Goal: Navigation & Orientation: Find specific page/section

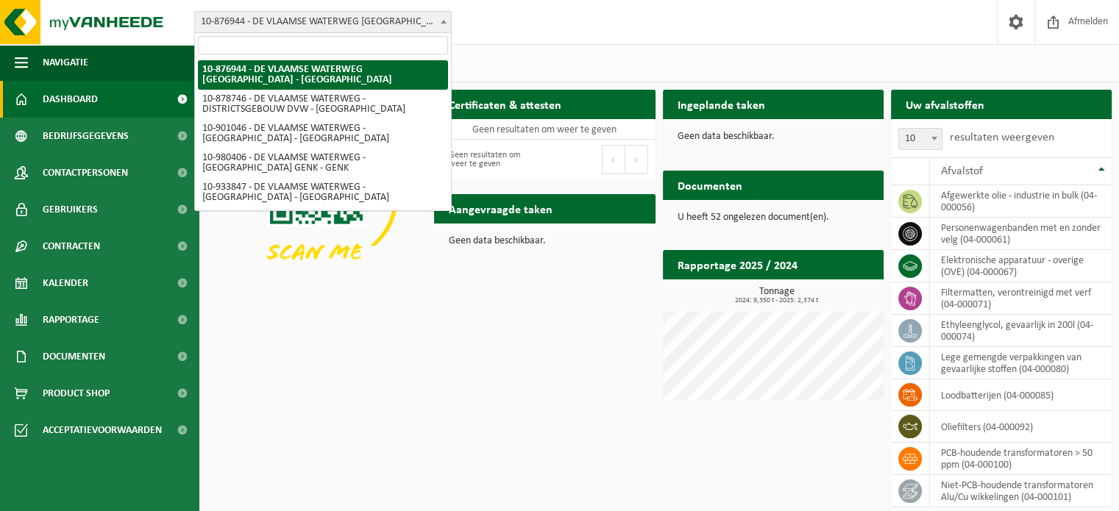
click at [423, 23] on span "10-876944 - DE VLAAMSE WATERWEG [GEOGRAPHIC_DATA] - [GEOGRAPHIC_DATA]" at bounding box center [323, 22] width 256 height 21
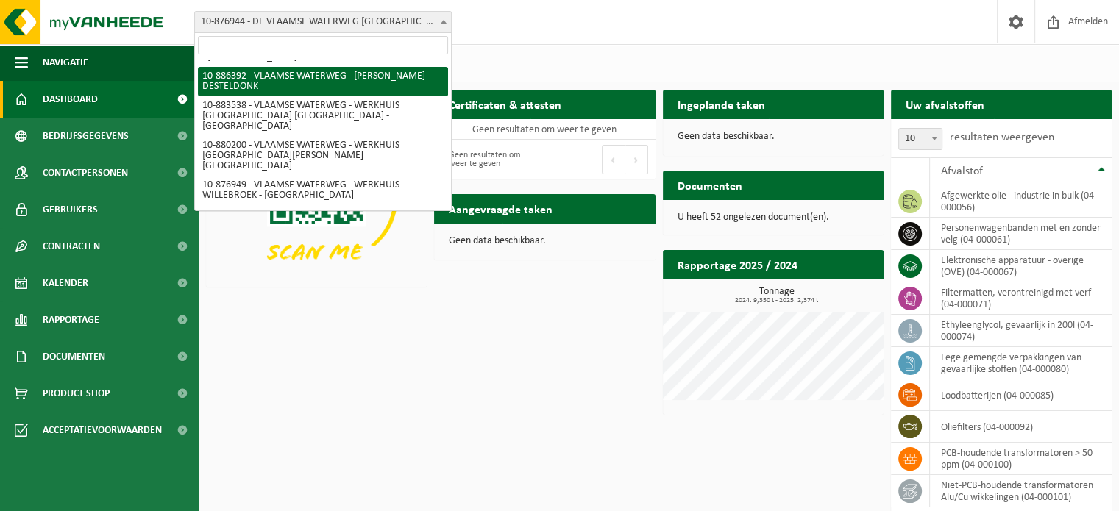
scroll to position [294, 0]
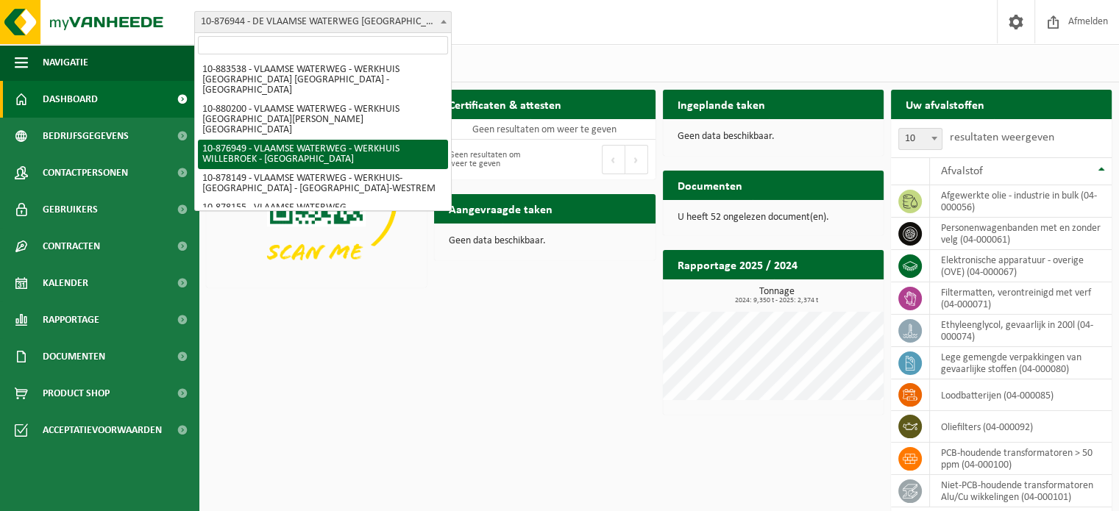
select select "107758"
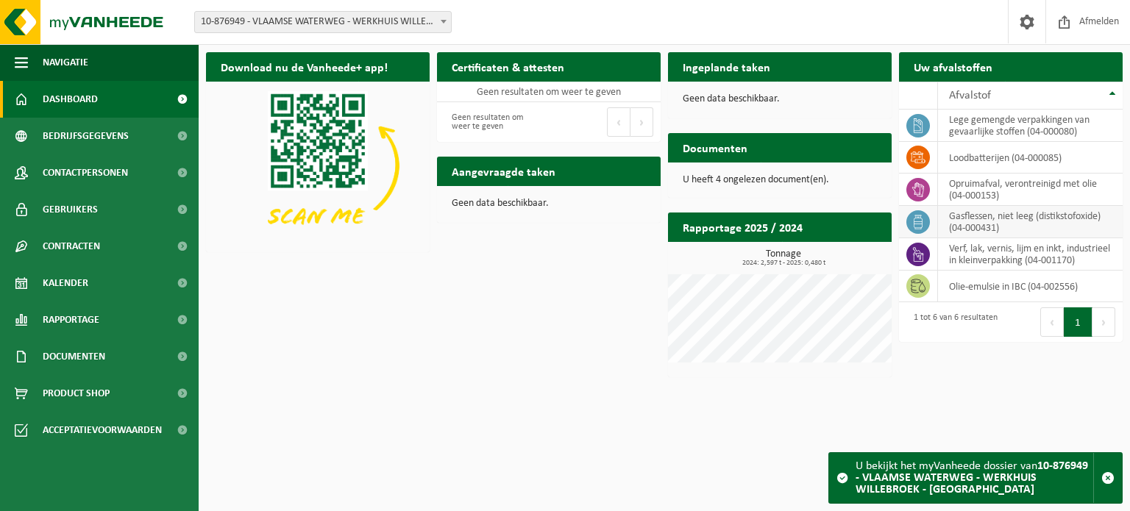
click at [921, 217] on icon at bounding box center [918, 222] width 9 height 15
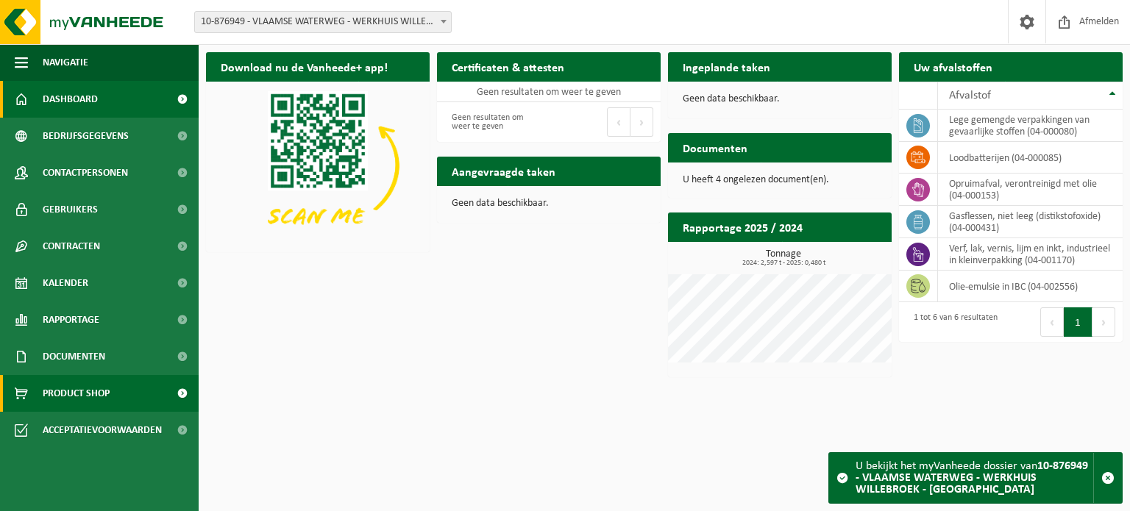
click at [103, 392] on span "Product Shop" at bounding box center [76, 393] width 67 height 37
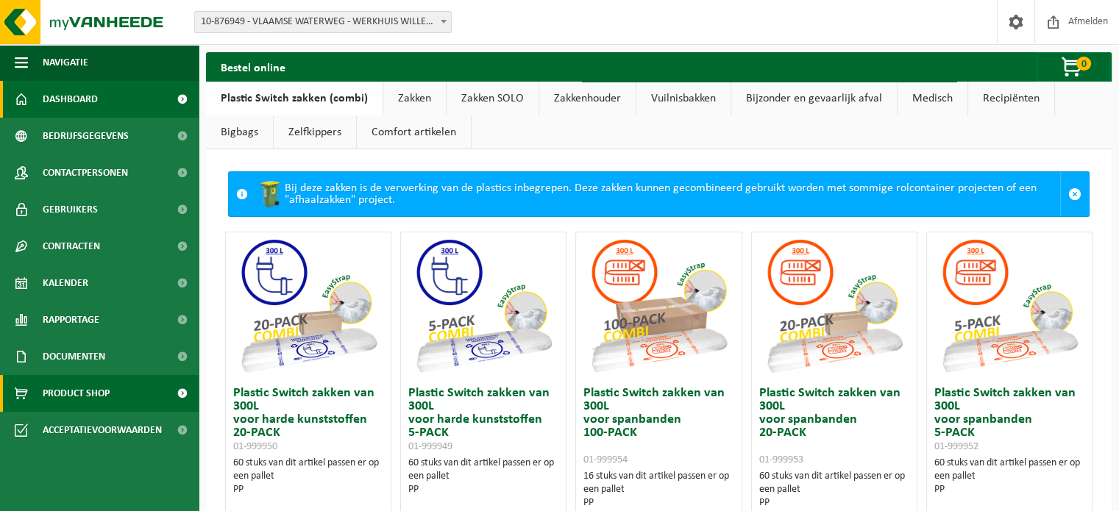
click at [82, 96] on span "Dashboard" at bounding box center [70, 99] width 55 height 37
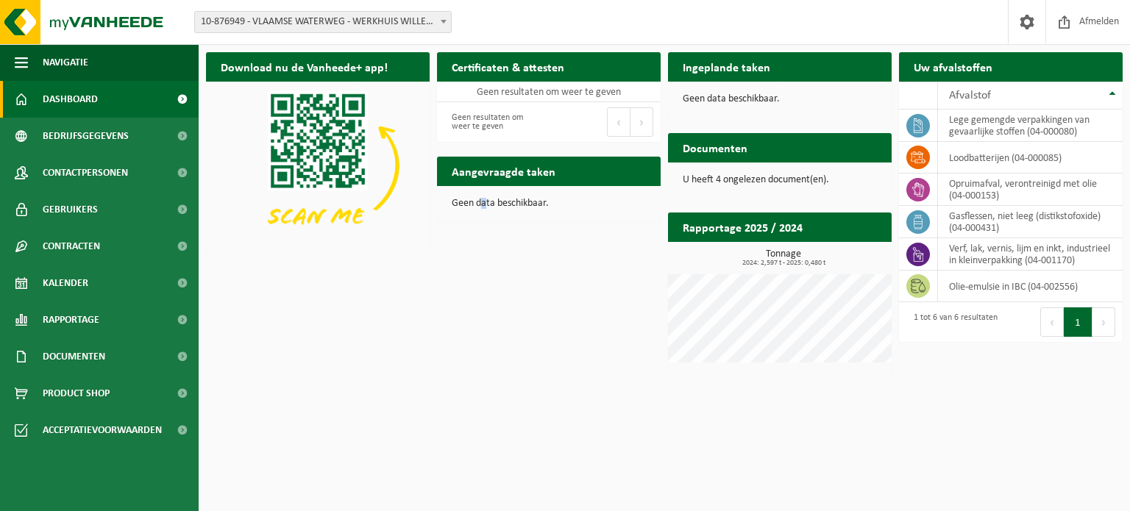
click at [484, 206] on p "Geen data beschikbaar." at bounding box center [549, 204] width 194 height 10
click at [977, 217] on td "gasflessen, niet leeg (distikstofoxide) (04-000431)" at bounding box center [1030, 222] width 185 height 32
click at [922, 217] on icon at bounding box center [918, 222] width 15 height 15
click at [16, 66] on span "button" at bounding box center [21, 62] width 13 height 37
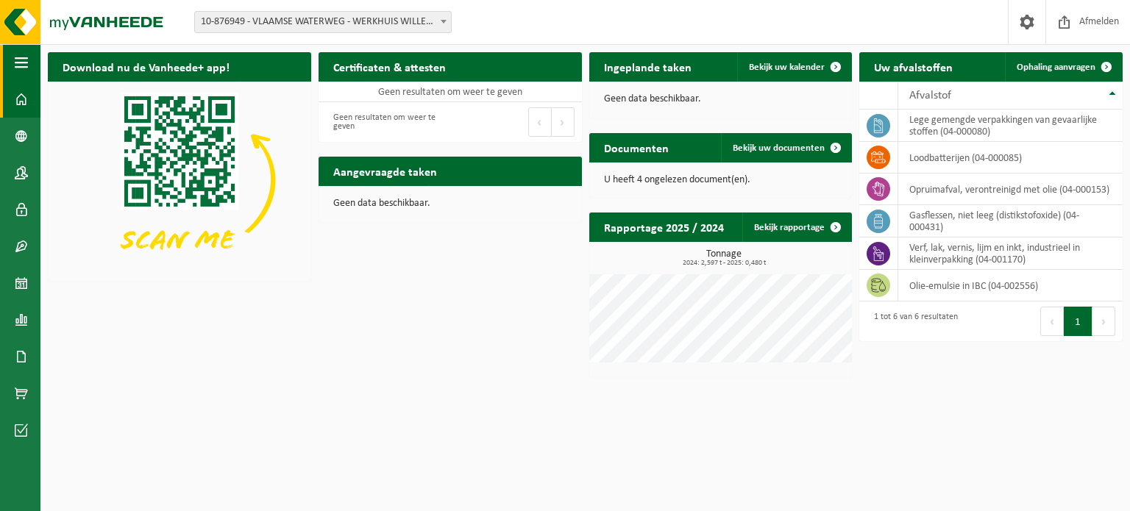
click at [17, 66] on span "button" at bounding box center [21, 62] width 13 height 37
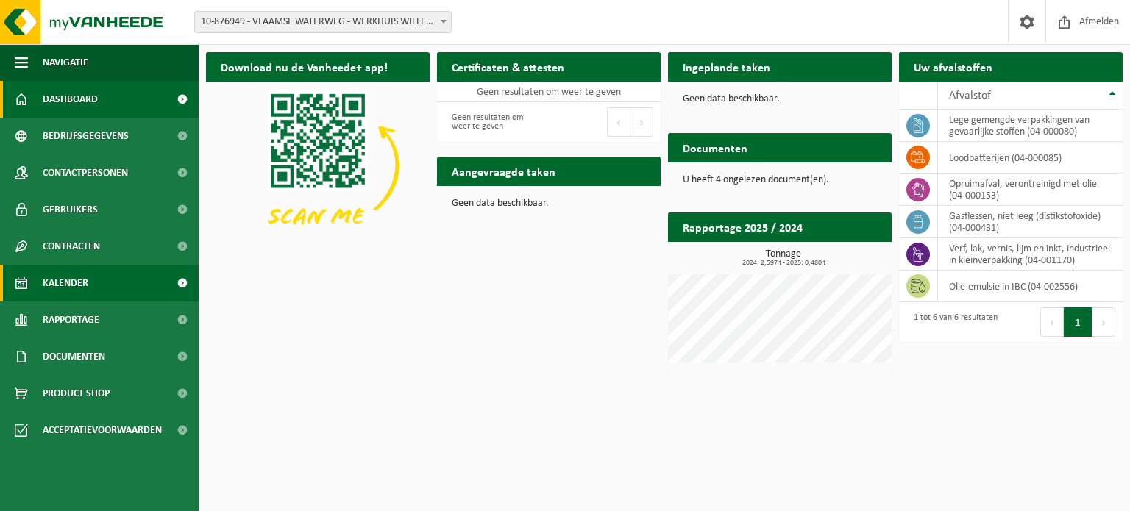
click at [68, 284] on span "Kalender" at bounding box center [66, 283] width 46 height 37
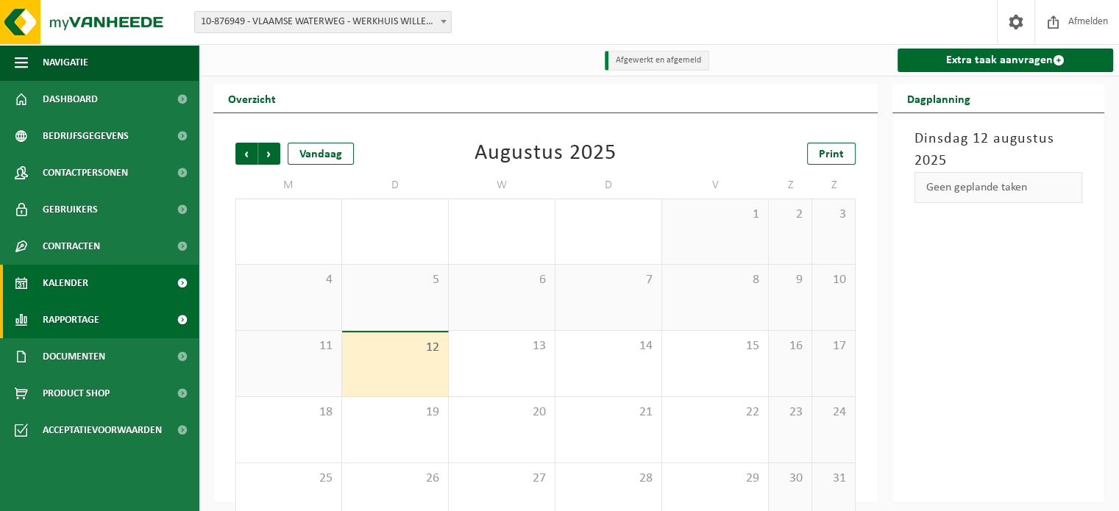
click at [70, 324] on span "Rapportage" at bounding box center [71, 320] width 57 height 37
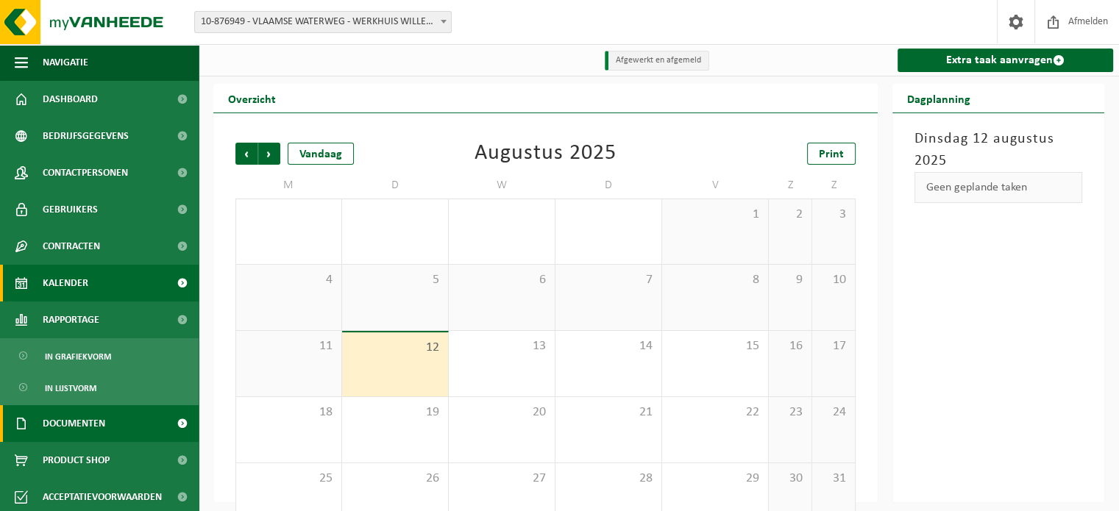
click at [51, 428] on span "Documenten" at bounding box center [74, 423] width 63 height 37
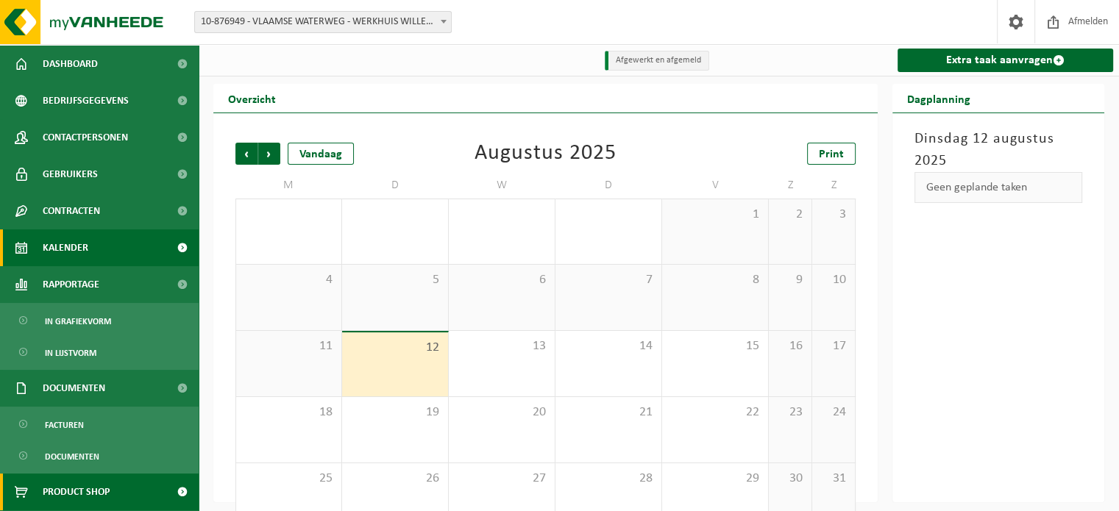
scroll to position [71, 0]
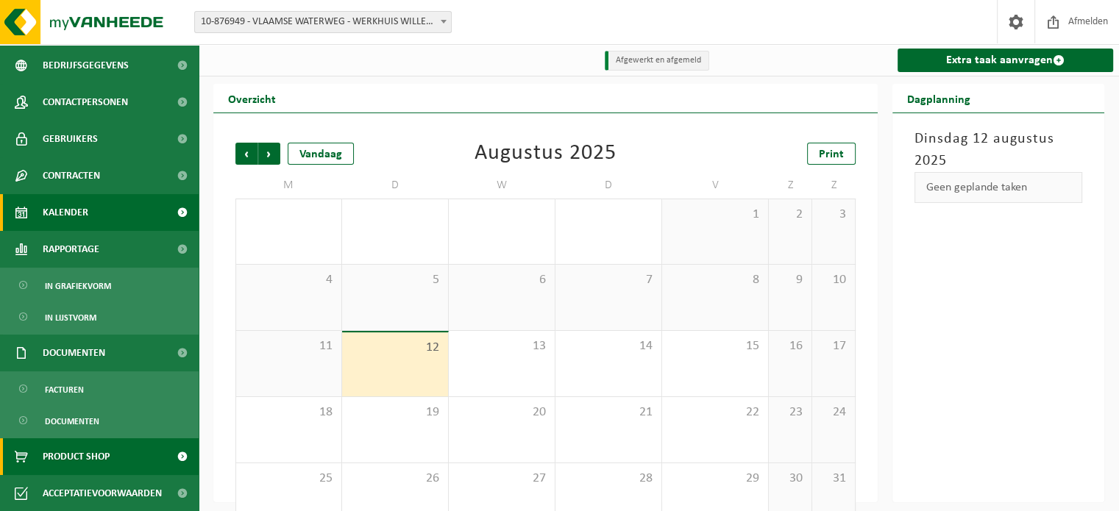
click at [60, 461] on span "Product Shop" at bounding box center [76, 457] width 67 height 37
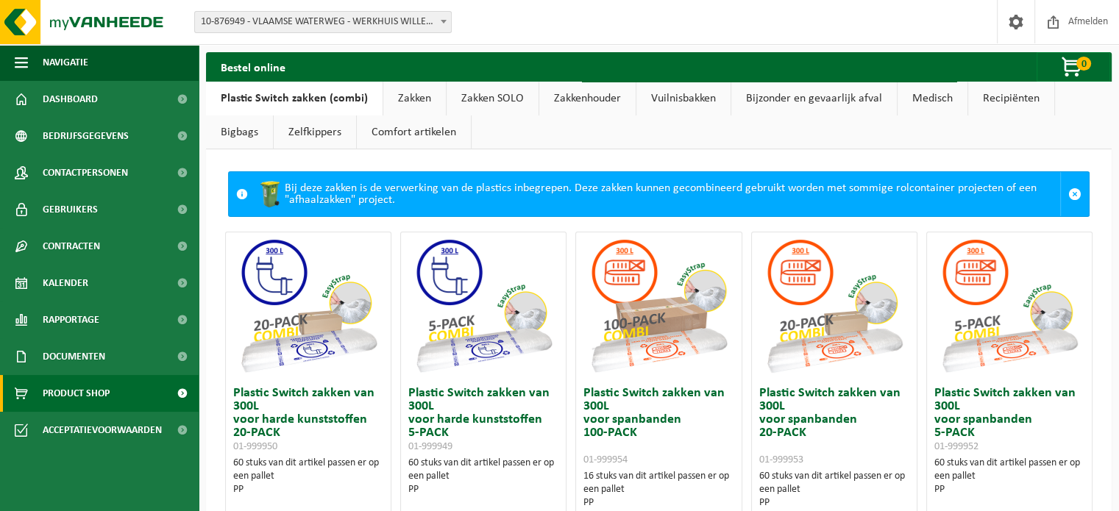
click at [495, 96] on link "Zakken SOLO" at bounding box center [493, 99] width 92 height 34
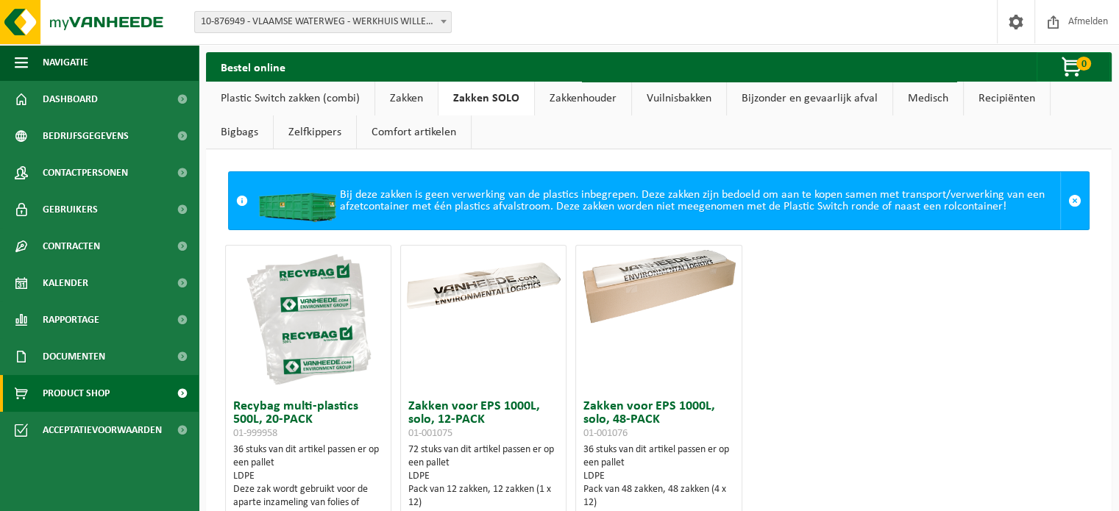
click at [572, 95] on link "Zakkenhouder" at bounding box center [583, 99] width 96 height 34
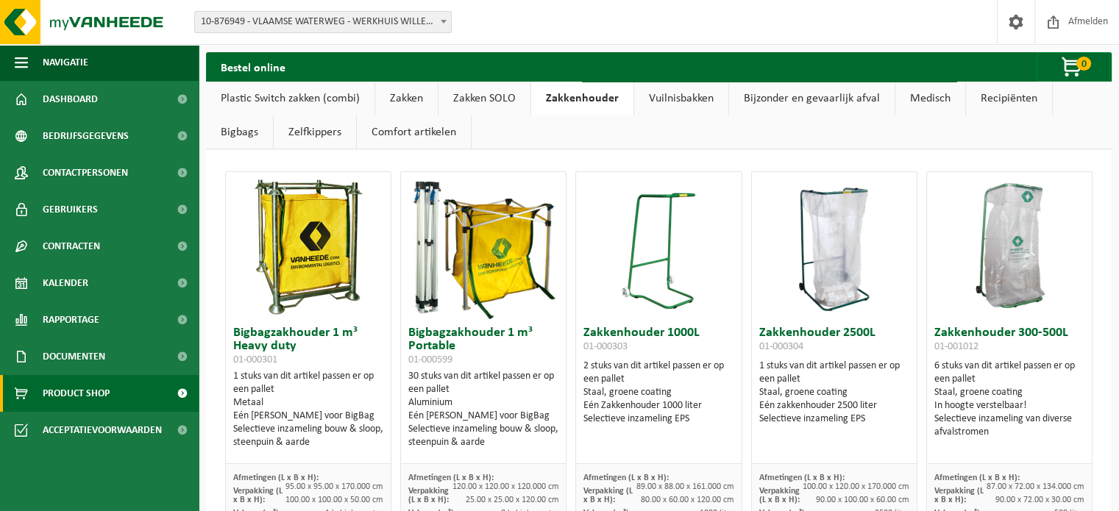
click at [678, 95] on link "Vuilnisbakken" at bounding box center [681, 99] width 94 height 34
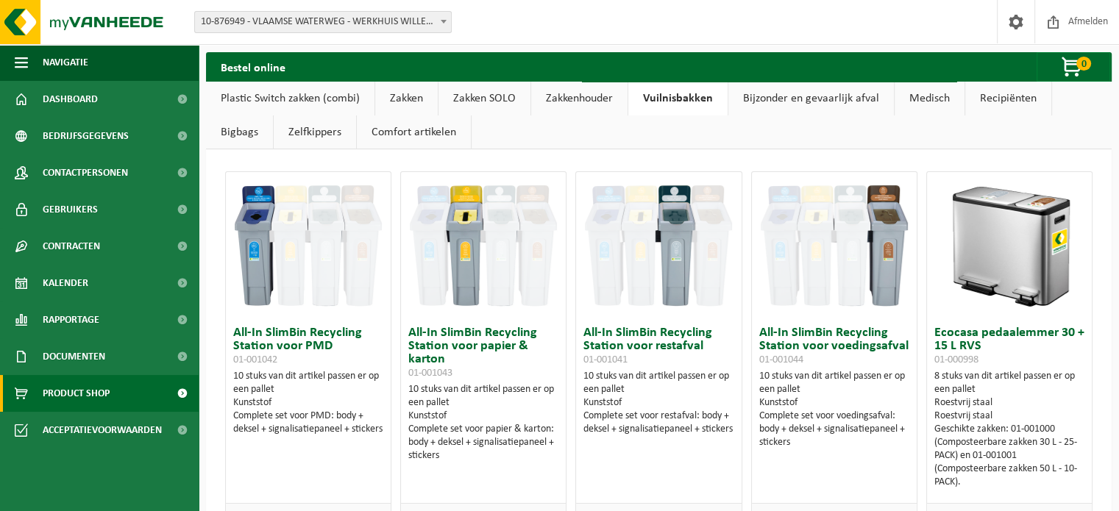
click at [780, 104] on link "Bijzonder en gevaarlijk afval" at bounding box center [811, 99] width 166 height 34
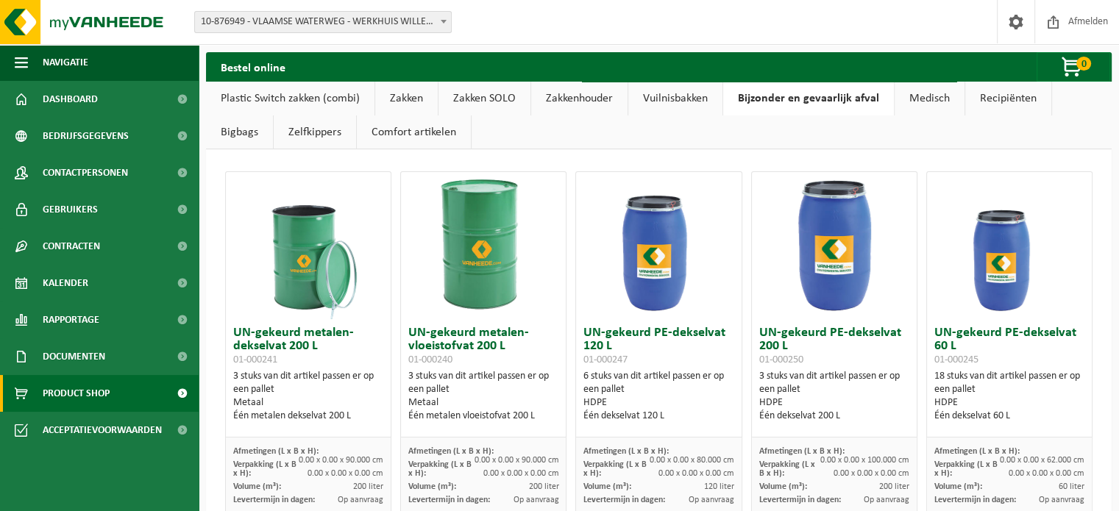
click at [1003, 99] on link "Recipiënten" at bounding box center [1008, 99] width 86 height 34
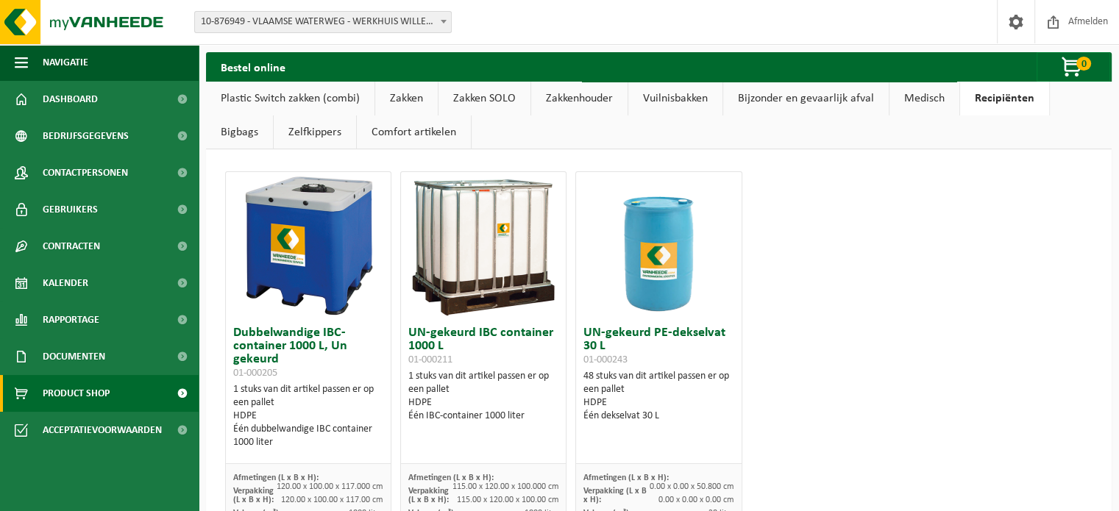
click at [230, 130] on link "Bigbags" at bounding box center [239, 133] width 67 height 34
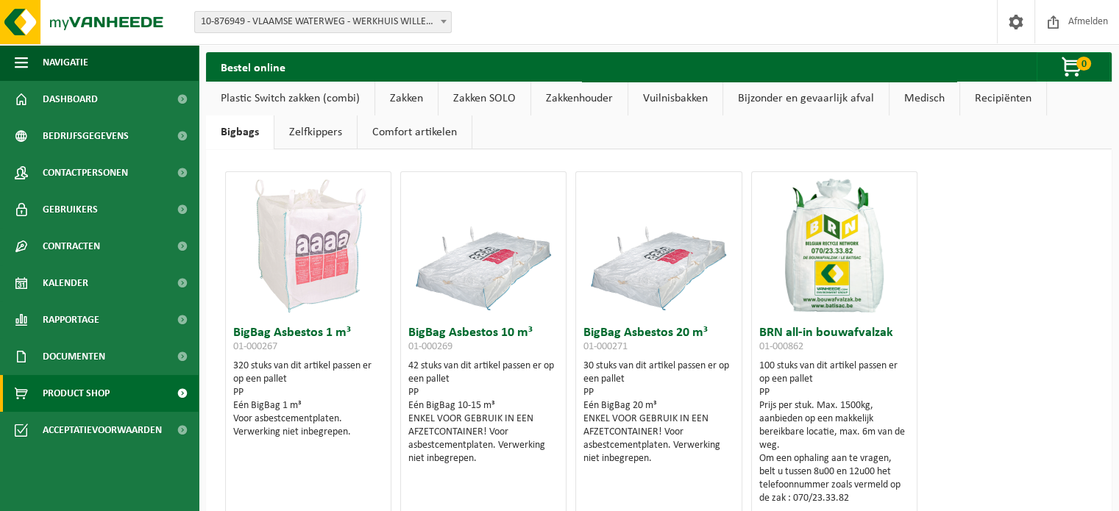
click at [358, 130] on link "Comfort artikelen" at bounding box center [415, 133] width 114 height 34
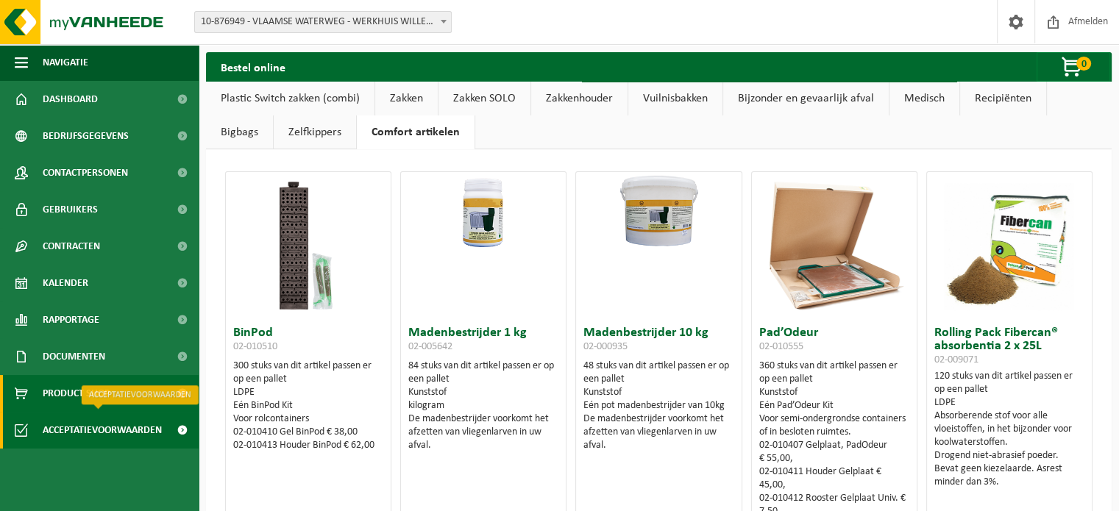
click at [50, 435] on span "Acceptatievoorwaarden" at bounding box center [102, 430] width 119 height 37
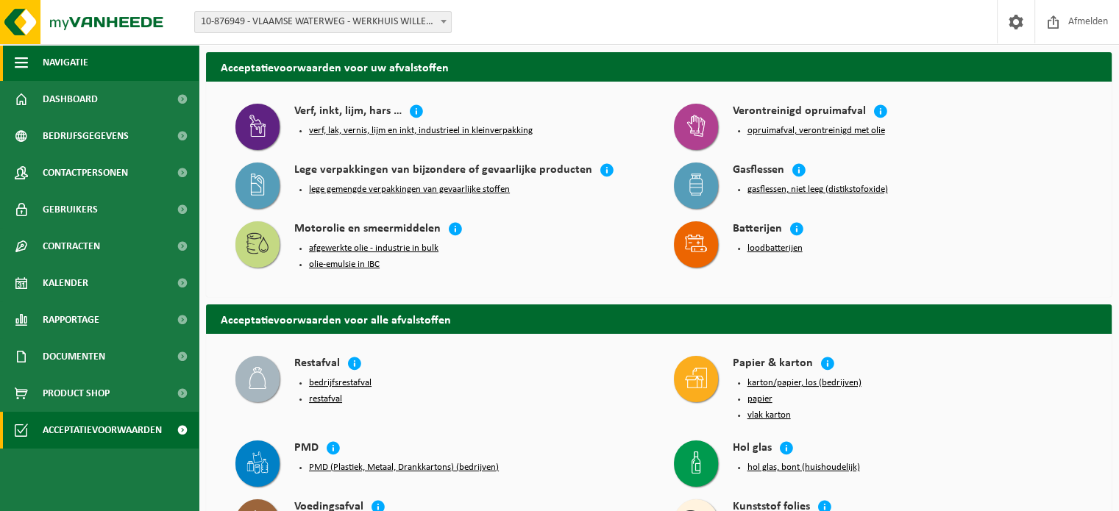
click at [65, 57] on span "Navigatie" at bounding box center [66, 62] width 46 height 37
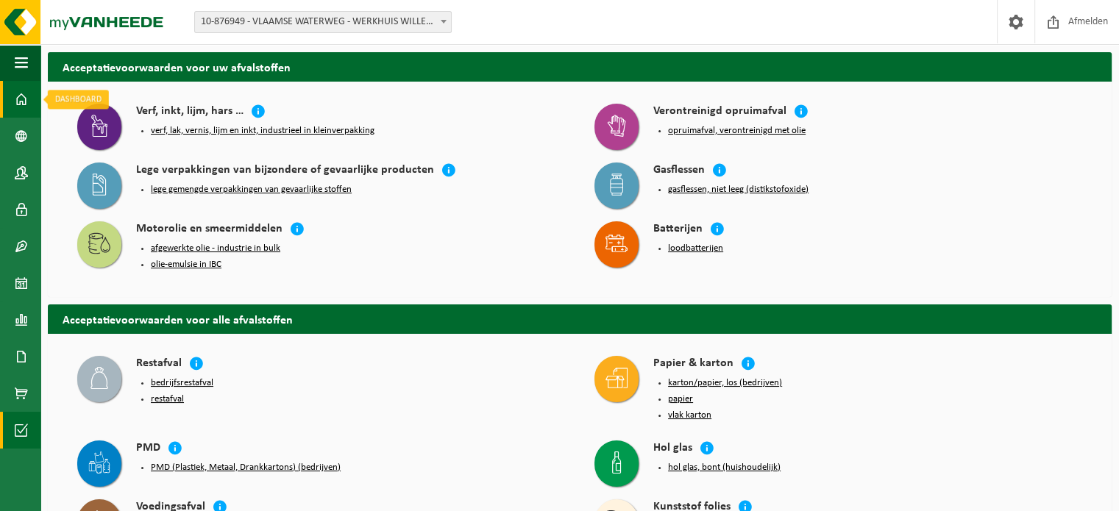
click at [17, 96] on span at bounding box center [21, 99] width 13 height 37
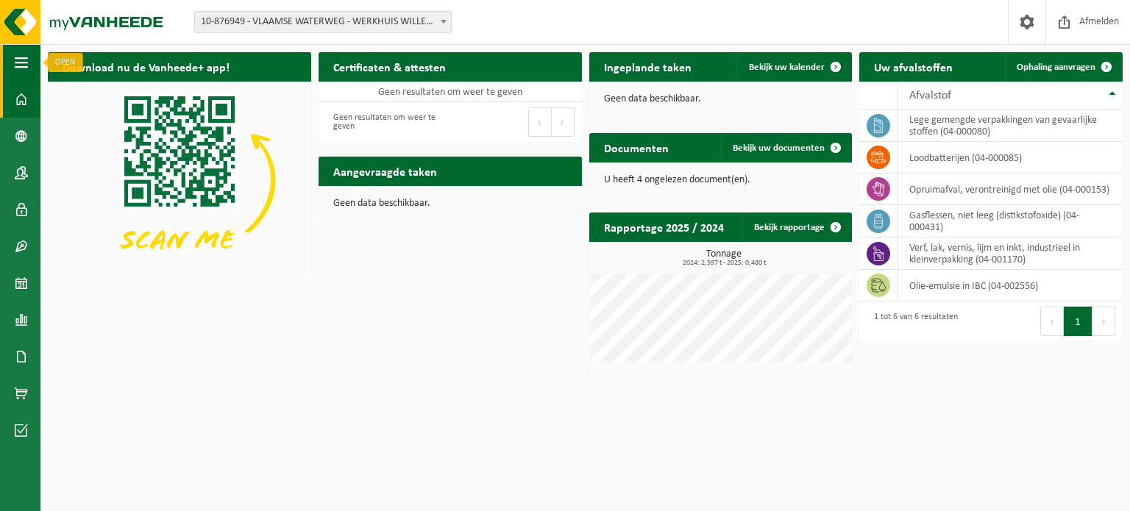
click at [27, 68] on span "button" at bounding box center [21, 62] width 13 height 37
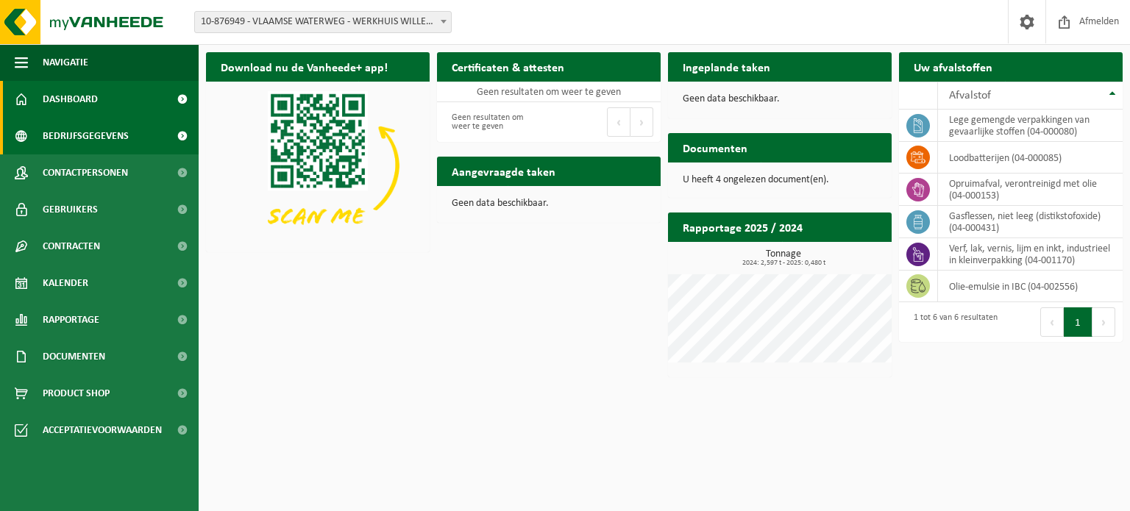
click at [71, 132] on span "Bedrijfsgegevens" at bounding box center [86, 136] width 86 height 37
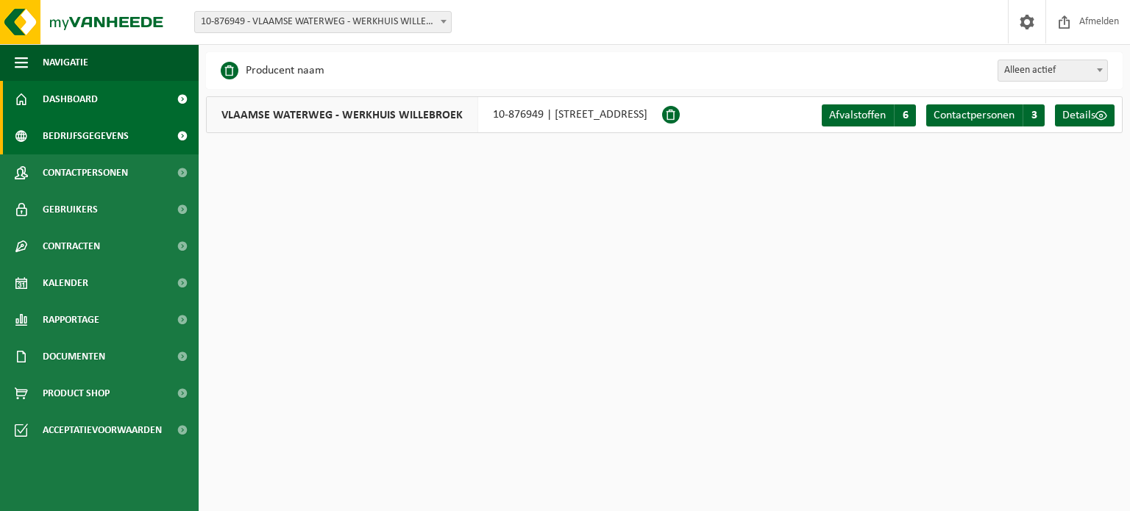
click at [71, 100] on span "Dashboard" at bounding box center [70, 99] width 55 height 37
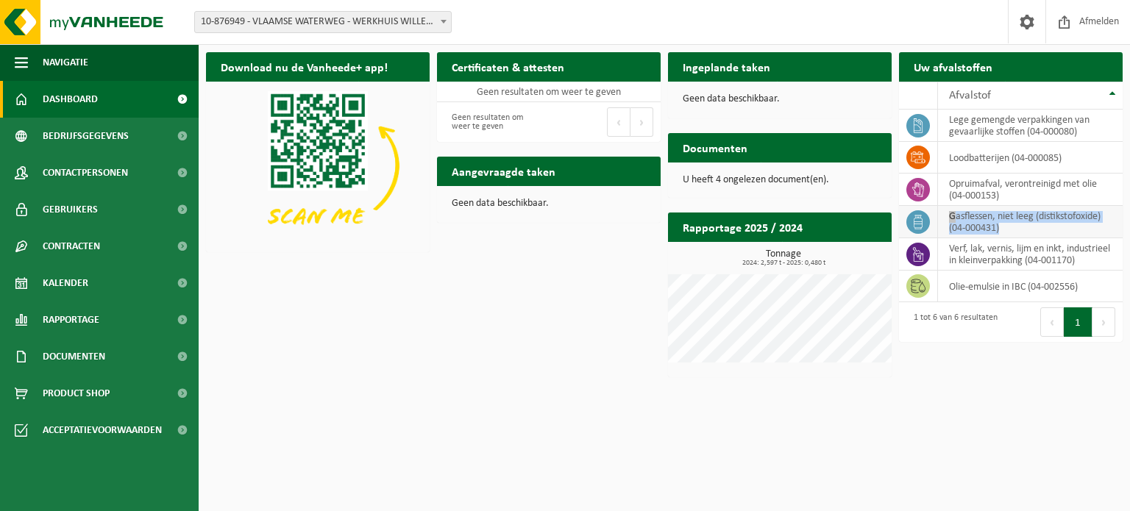
drag, startPoint x: 1005, startPoint y: 233, endPoint x: 945, endPoint y: 219, distance: 62.1
click at [945, 219] on td "gasflessen, niet leeg (distikstofoxide) (04-000431)" at bounding box center [1030, 222] width 185 height 32
copy td "gasflessen, niet leeg (distikstofoxide) (04-000431)"
click at [1093, 140] on td "lege gemengde verpakkingen van gevaarlijke stoffen (04-000080)" at bounding box center [1030, 126] width 185 height 32
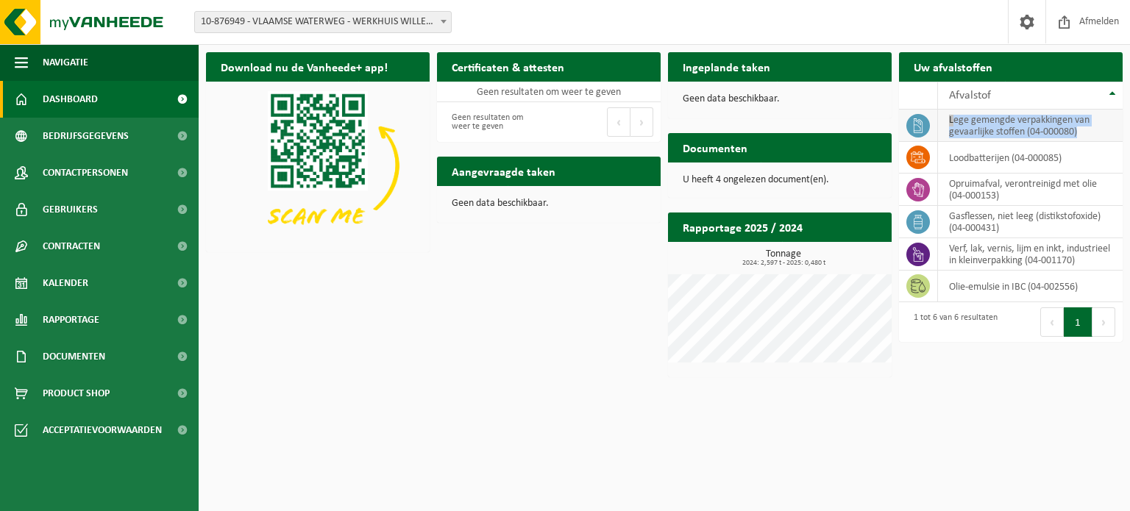
drag, startPoint x: 1090, startPoint y: 132, endPoint x: 949, endPoint y: 120, distance: 141.8
click at [949, 120] on td "lege gemengde verpakkingen van gevaarlijke stoffen (04-000080)" at bounding box center [1030, 126] width 185 height 32
copy td "lege gemengde verpakkingen van gevaarlijke stoffen (04-000080)"
